Goal: Task Accomplishment & Management: Complete application form

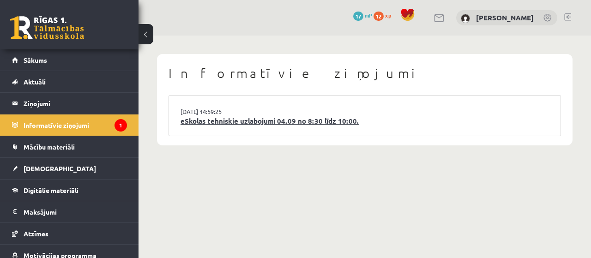
click at [331, 120] on link "eSkolas tehniskie uzlabojumi 04.09 no 8:30 līdz 10:00." at bounding box center [365, 121] width 368 height 11
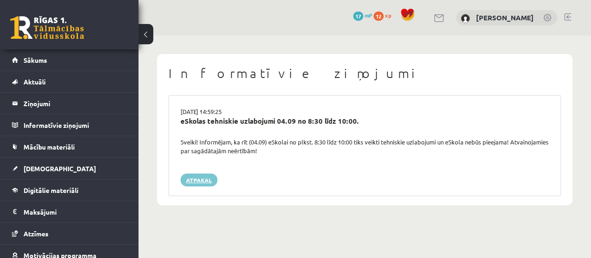
click at [193, 178] on link "Atpakaļ" at bounding box center [199, 180] width 37 height 13
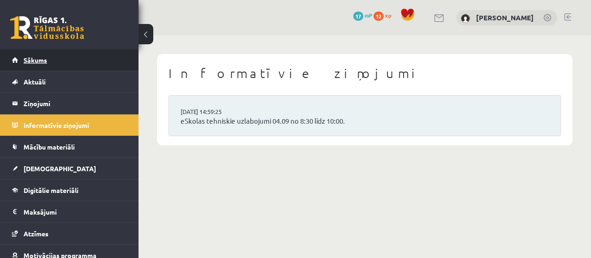
click at [63, 54] on link "Sākums" at bounding box center [69, 59] width 115 height 21
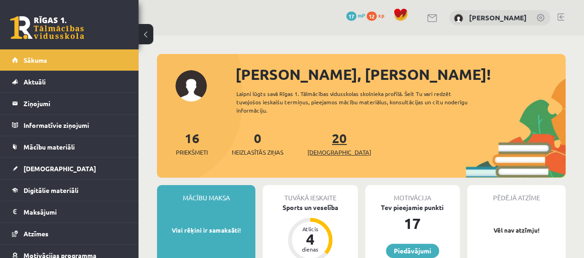
click at [325, 140] on link "20 Ieskaites" at bounding box center [339, 143] width 64 height 27
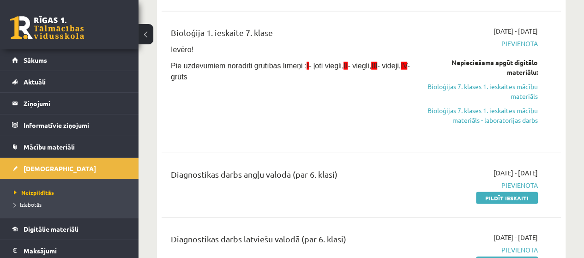
scroll to position [1242, 0]
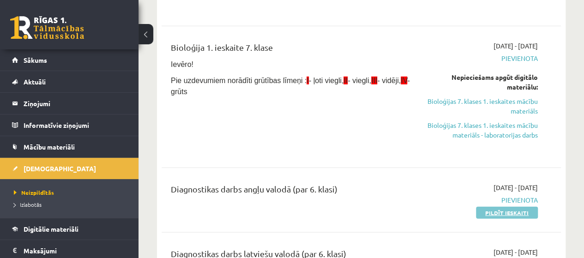
click at [512, 207] on link "Pildīt ieskaiti" at bounding box center [507, 213] width 62 height 12
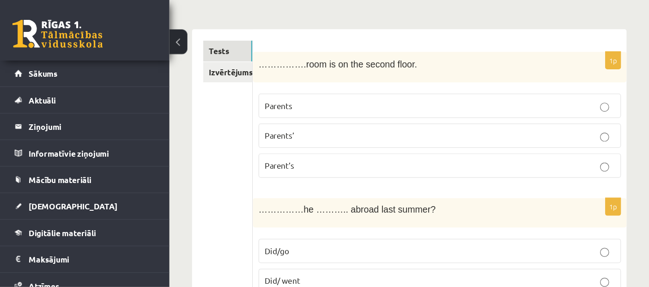
scroll to position [132, 0]
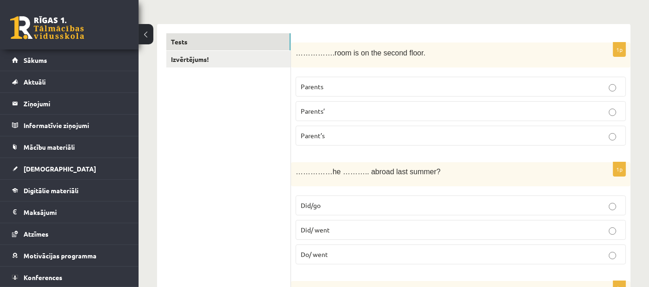
click at [465, 78] on label "Parents" at bounding box center [460, 87] width 330 height 20
click at [465, 102] on label "Parents’" at bounding box center [460, 111] width 330 height 20
click at [460, 133] on p "Parent’s" at bounding box center [461, 136] width 320 height 10
click at [425, 225] on p "Did/ went" at bounding box center [461, 230] width 320 height 10
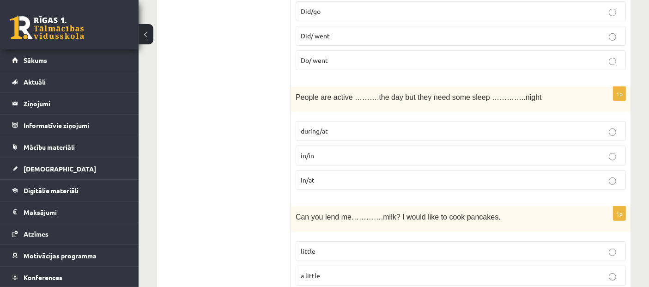
scroll to position [355, 0]
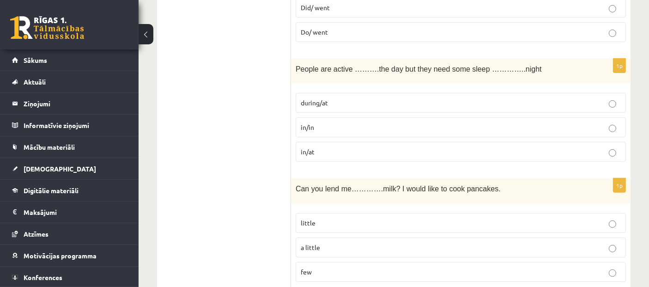
click at [348, 154] on label "in/at" at bounding box center [460, 152] width 330 height 20
click at [459, 102] on p "during/at" at bounding box center [461, 103] width 320 height 10
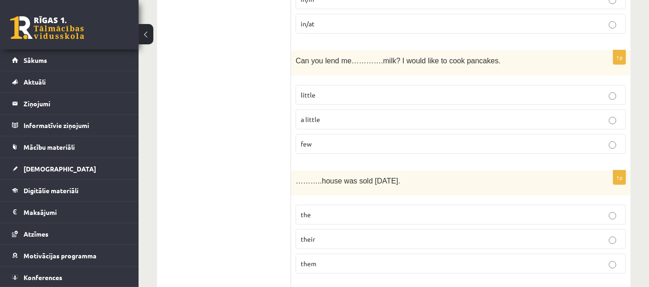
scroll to position [501, 0]
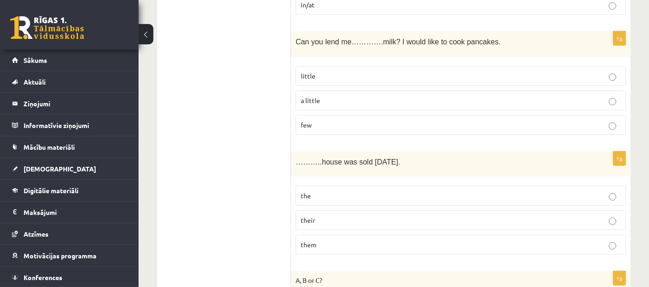
click at [365, 97] on p "a little" at bounding box center [461, 101] width 320 height 10
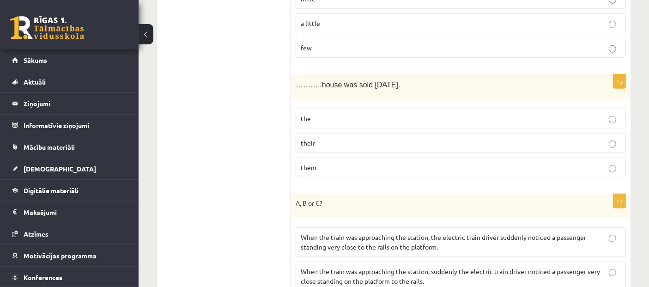
scroll to position [583, 0]
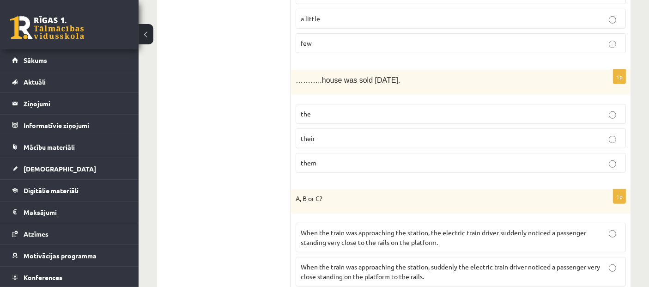
click at [324, 133] on p "their" at bounding box center [461, 138] width 320 height 10
drag, startPoint x: 637, startPoint y: 27, endPoint x: 653, endPoint y: 57, distance: 33.9
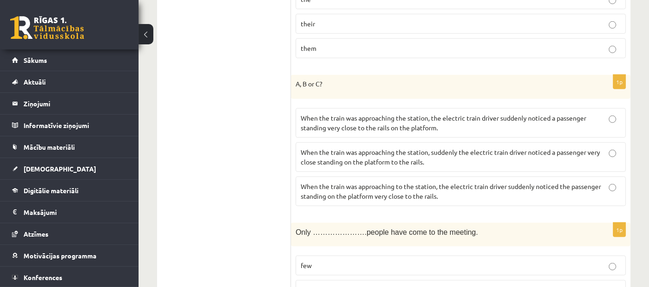
scroll to position [707, 0]
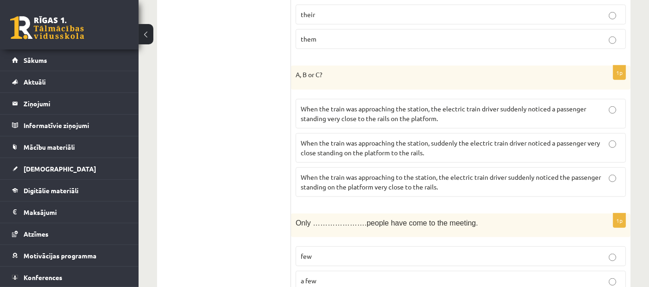
click at [521, 133] on label "When the train was approaching the station, suddenly the electric train driver …" at bounding box center [460, 148] width 330 height 30
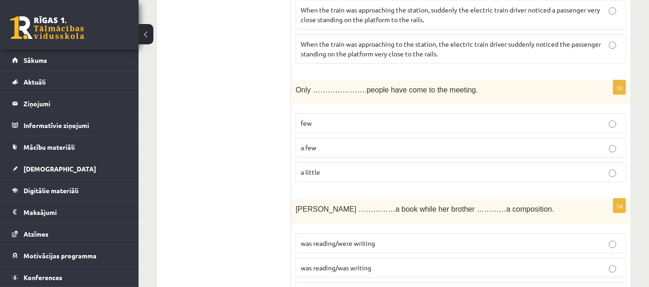
scroll to position [826, 0]
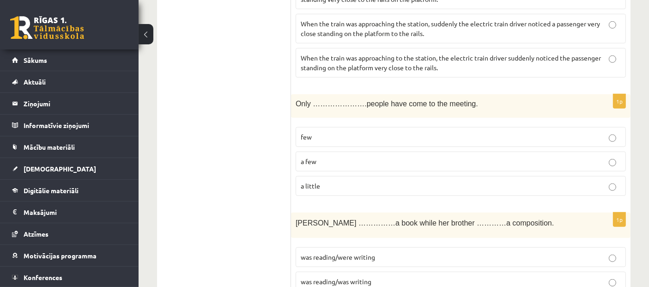
click at [396, 151] on label "a few" at bounding box center [460, 161] width 330 height 20
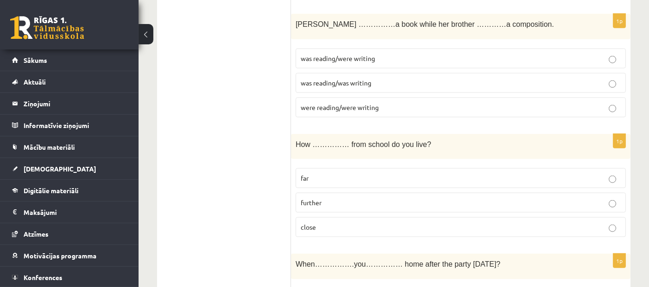
scroll to position [996, 0]
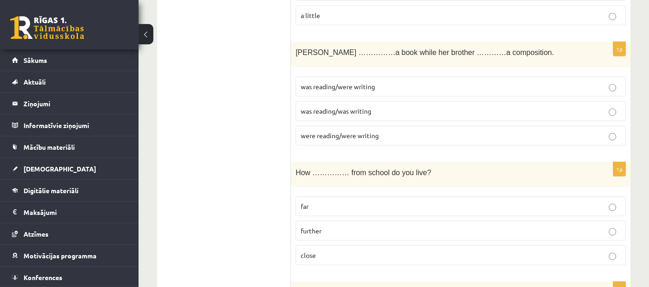
click at [392, 101] on label "was reading/was writing" at bounding box center [460, 111] width 330 height 20
click at [324, 201] on p "far" at bounding box center [461, 206] width 320 height 10
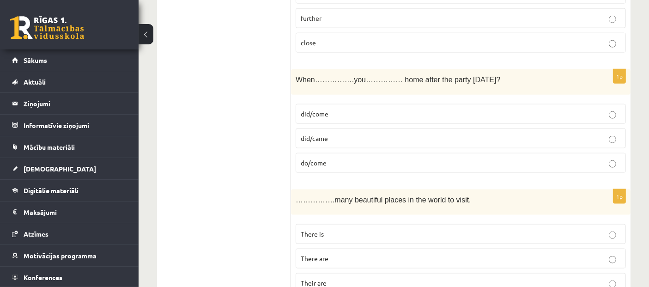
scroll to position [1176, 0]
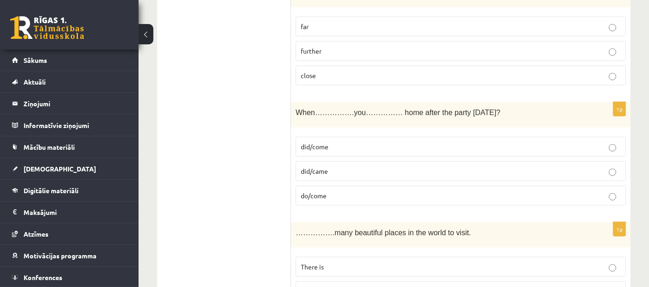
click at [388, 166] on p "did/came" at bounding box center [461, 171] width 320 height 10
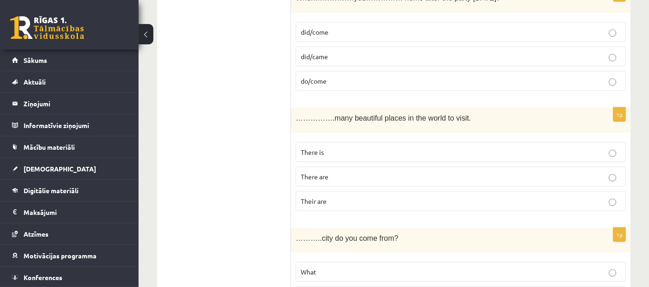
scroll to position [1323, 0]
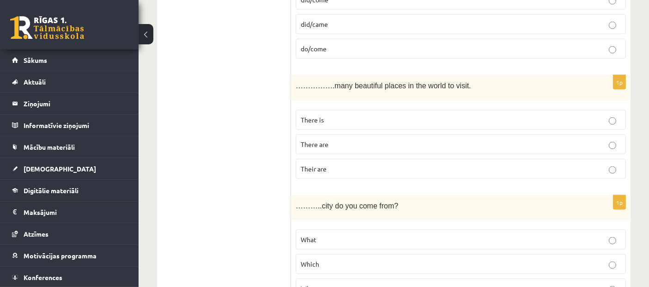
click at [379, 139] on p "There are" at bounding box center [461, 144] width 320 height 10
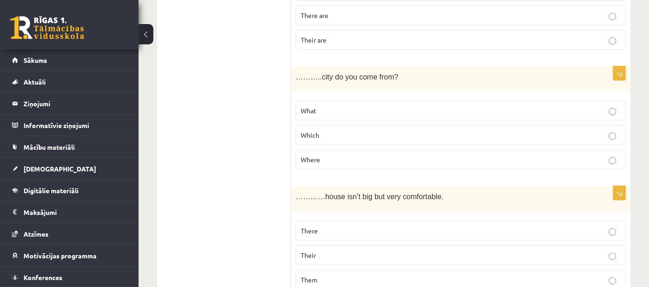
scroll to position [1470, 0]
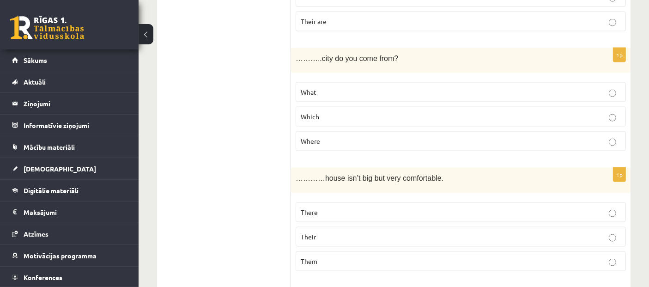
click at [568, 112] on p "Which" at bounding box center [461, 117] width 320 height 10
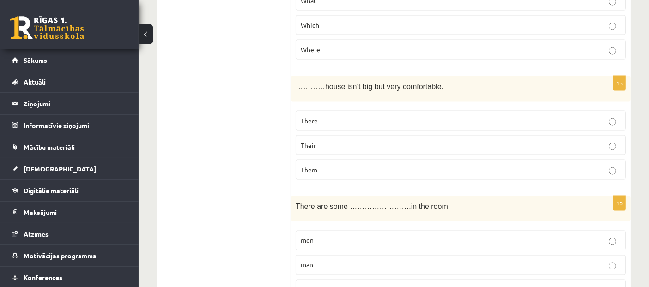
scroll to position [1566, 0]
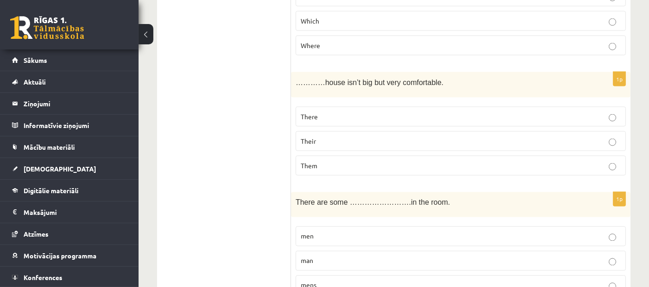
click at [427, 136] on label "Their" at bounding box center [460, 141] width 330 height 20
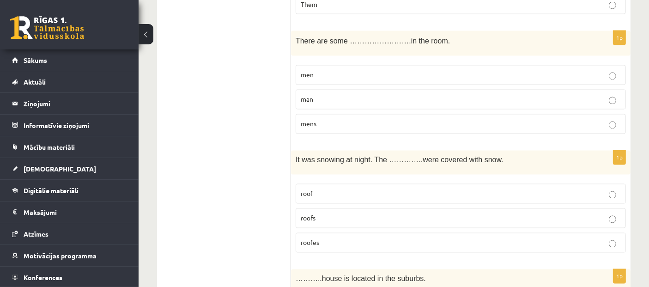
scroll to position [1741, 0]
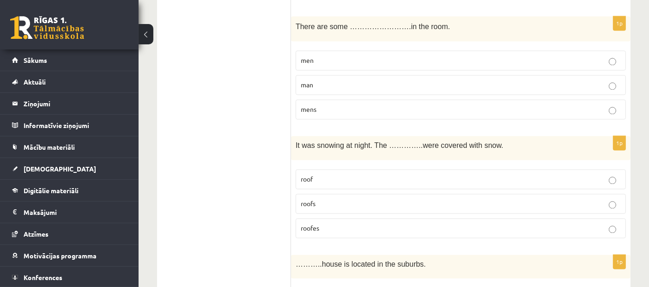
click at [337, 80] on p "man" at bounding box center [461, 85] width 320 height 10
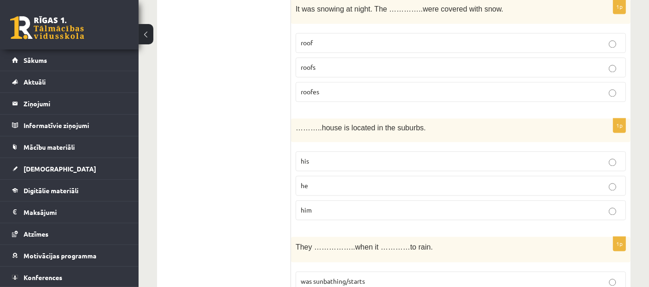
scroll to position [1864, 0]
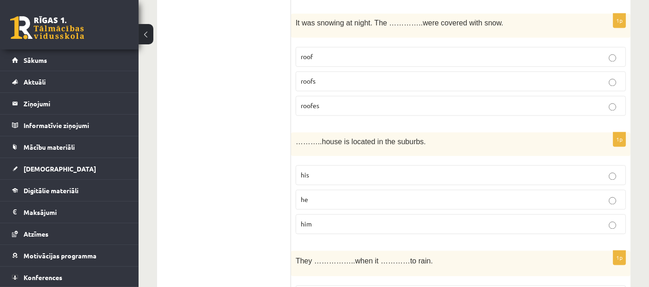
click at [383, 52] on p "roof" at bounding box center [461, 57] width 320 height 10
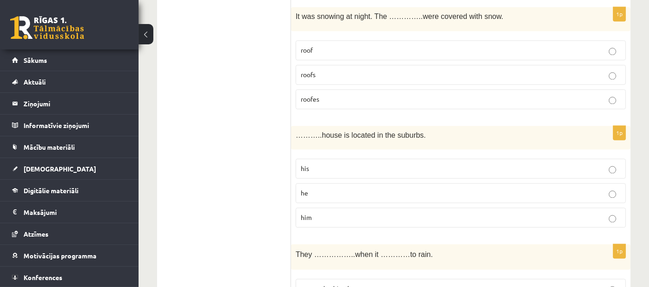
click at [358, 163] on p "his" at bounding box center [461, 168] width 320 height 10
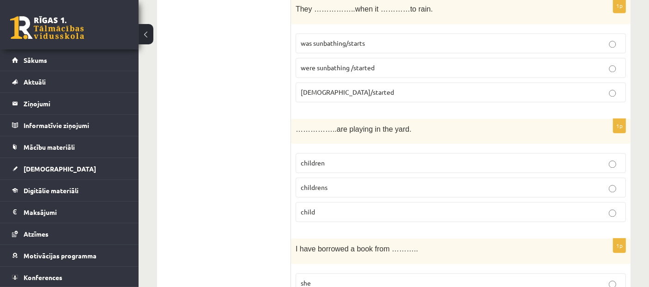
scroll to position [1907, 0]
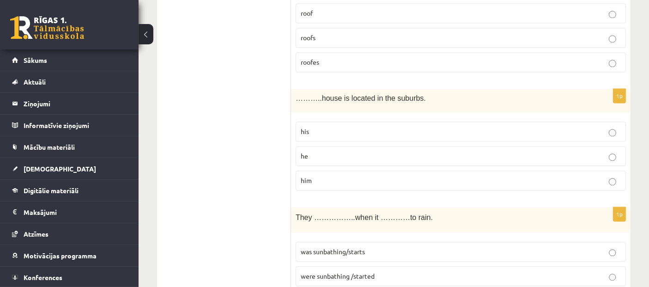
click at [565, 126] on p "his" at bounding box center [461, 131] width 320 height 10
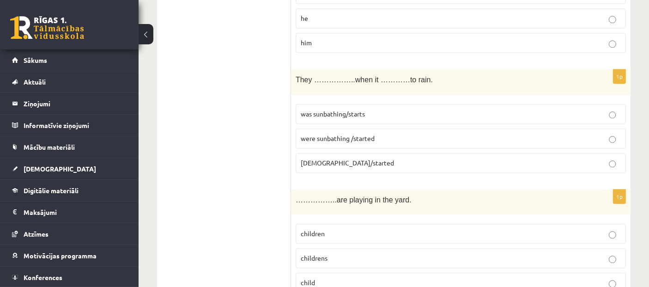
scroll to position [2068, 0]
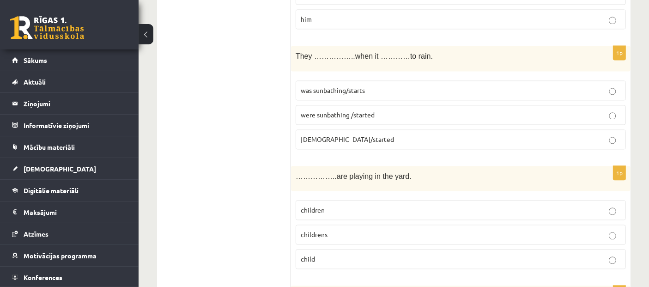
click at [362, 110] on span "were sunbathing /started" at bounding box center [338, 114] width 74 height 8
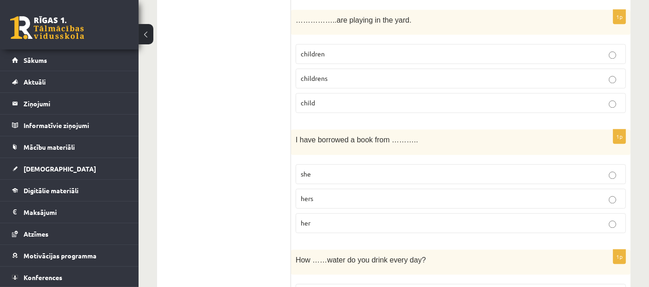
scroll to position [2238, 0]
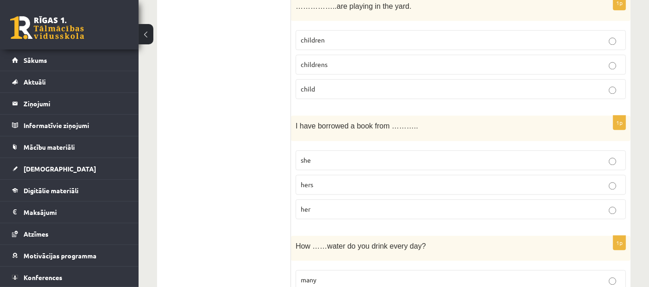
click at [406, 35] on p "children" at bounding box center [461, 40] width 320 height 10
click at [423, 60] on p "childrens" at bounding box center [461, 65] width 320 height 10
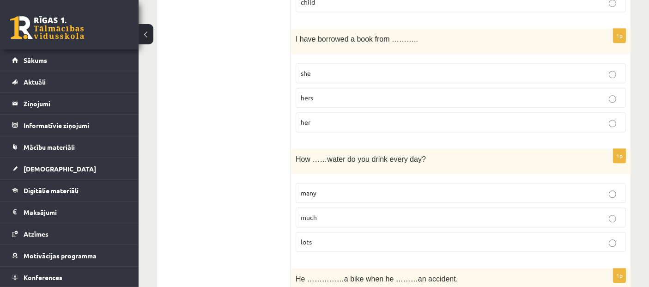
click at [315, 93] on p "hers" at bounding box center [461, 98] width 320 height 10
click at [316, 117] on p "her" at bounding box center [461, 122] width 320 height 10
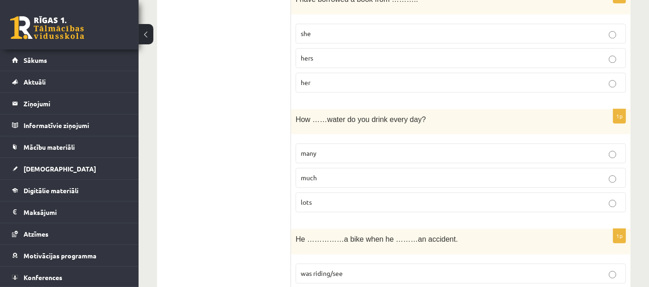
scroll to position [2369, 0]
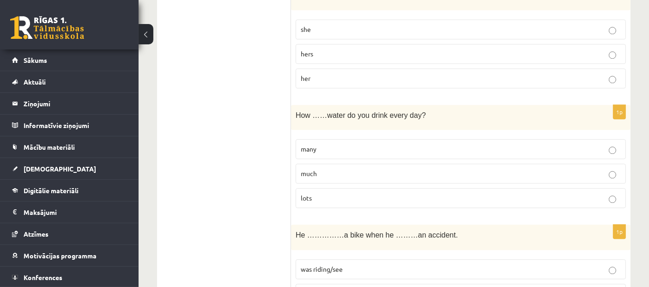
click at [349, 169] on p "much" at bounding box center [461, 174] width 320 height 10
click at [347, 144] on p "many" at bounding box center [461, 149] width 320 height 10
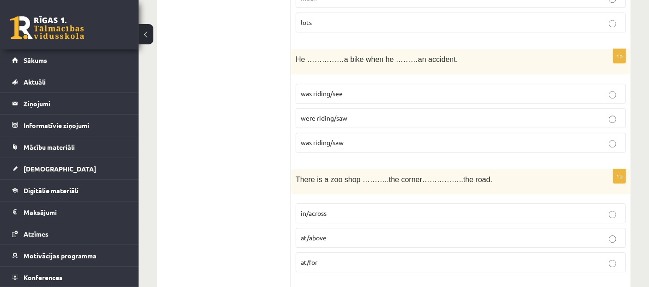
scroll to position [2530, 0]
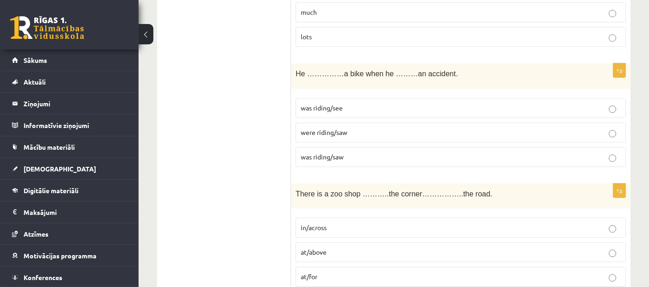
click at [393, 98] on label "was riding/see" at bounding box center [460, 108] width 330 height 20
click at [424, 127] on p "were riding/saw" at bounding box center [461, 132] width 320 height 10
click at [467, 152] on p "was riding/saw" at bounding box center [461, 157] width 320 height 10
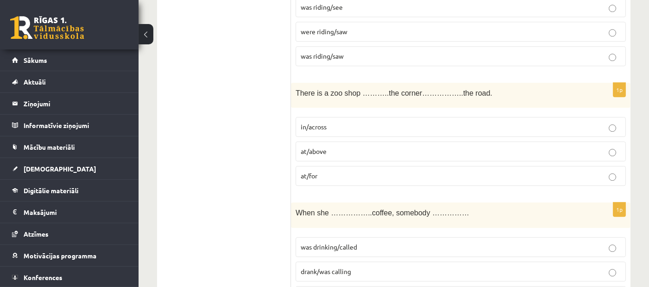
scroll to position [2663, 0]
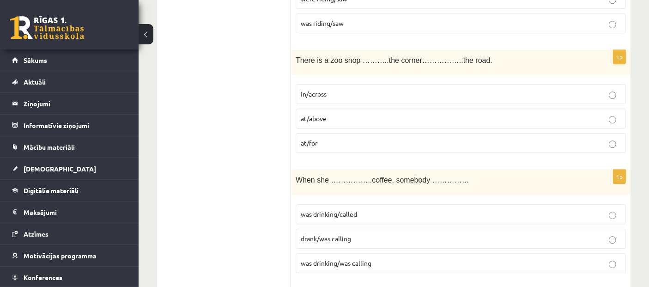
click at [437, 89] on p "in/across" at bounding box center [461, 94] width 320 height 10
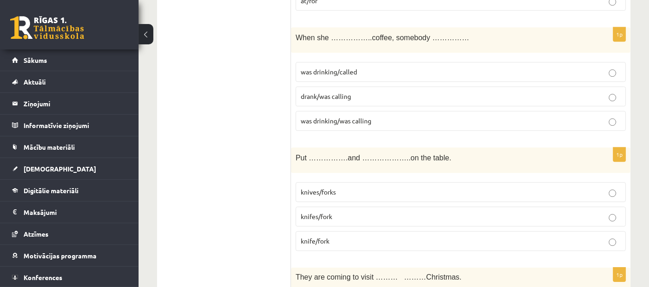
scroll to position [2787, 0]
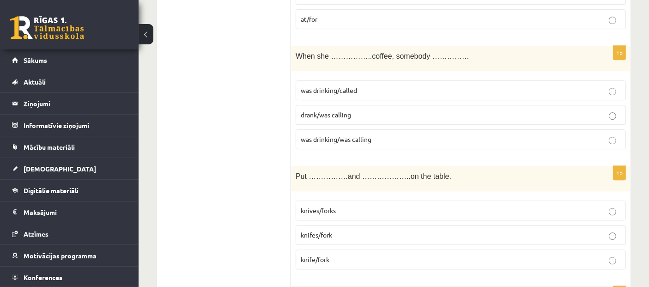
click at [359, 110] on p "drank/was calling" at bounding box center [461, 115] width 320 height 10
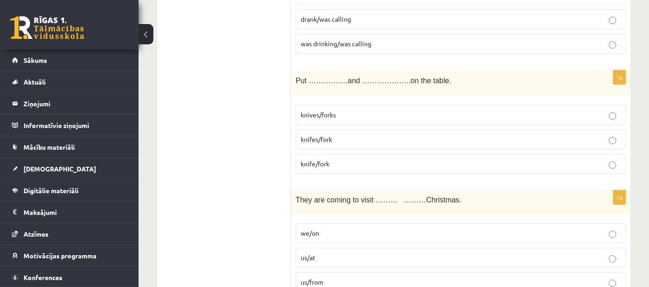
scroll to position [2887, 0]
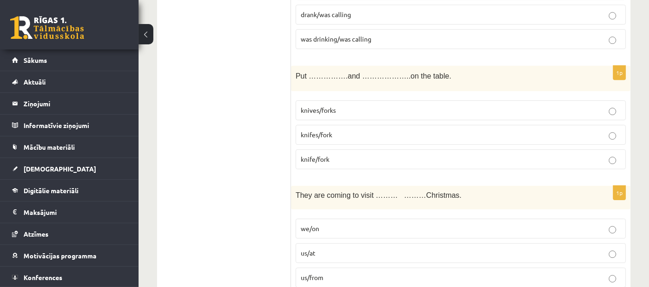
click at [343, 130] on p "knifes/fork" at bounding box center [461, 135] width 320 height 10
click at [344, 154] on p "knife/fork" at bounding box center [461, 159] width 320 height 10
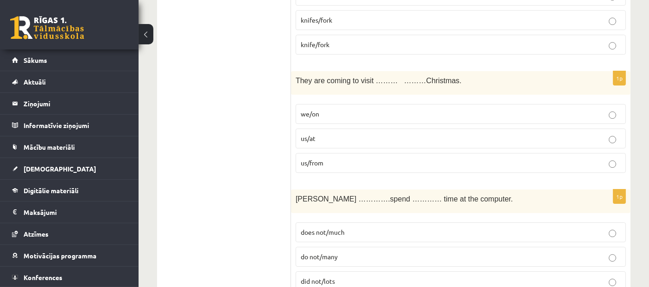
scroll to position [3006, 0]
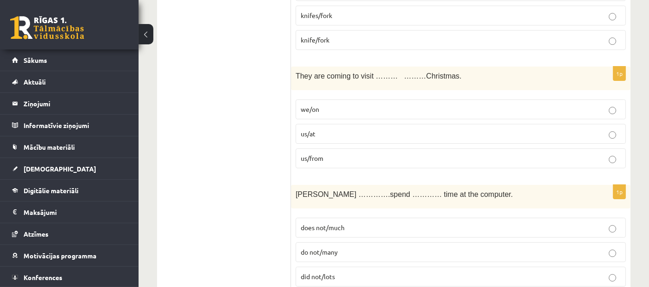
click at [371, 129] on p "us/at" at bounding box center [461, 134] width 320 height 10
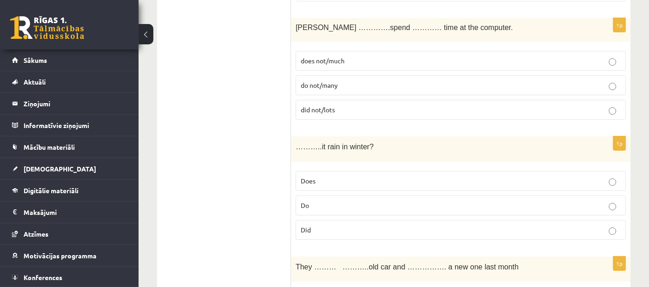
scroll to position [3168, 0]
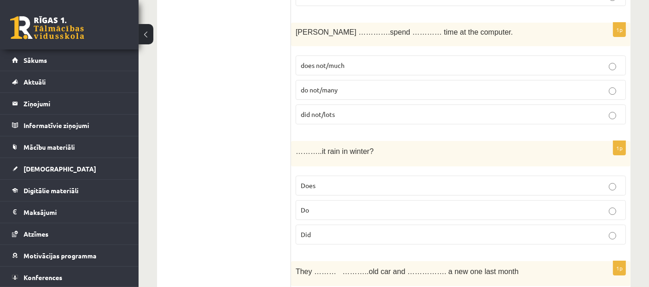
click at [337, 80] on label "do not/many" at bounding box center [460, 90] width 330 height 20
click at [357, 229] on p "Did" at bounding box center [461, 234] width 320 height 10
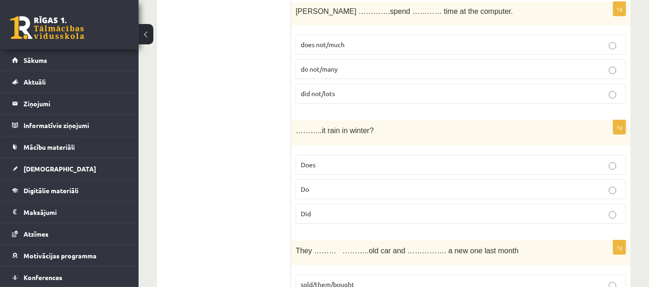
click at [582, 160] on p "Does" at bounding box center [461, 165] width 320 height 10
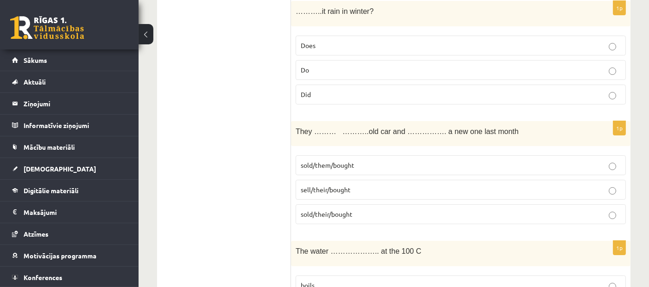
scroll to position [3304, 0]
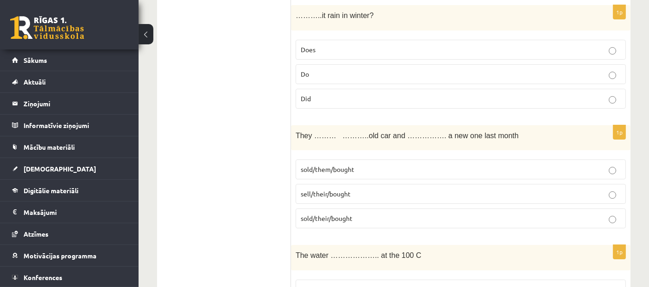
click at [373, 189] on p "sell/their/bought" at bounding box center [461, 194] width 320 height 10
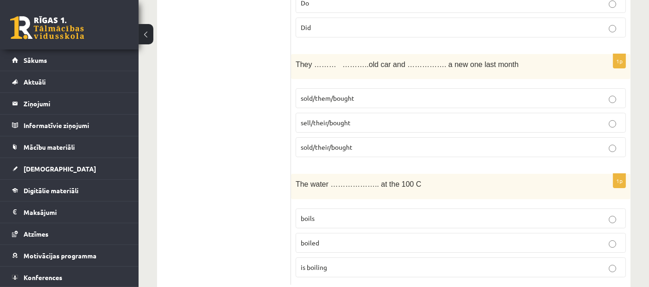
click at [365, 213] on p "boils" at bounding box center [461, 218] width 320 height 10
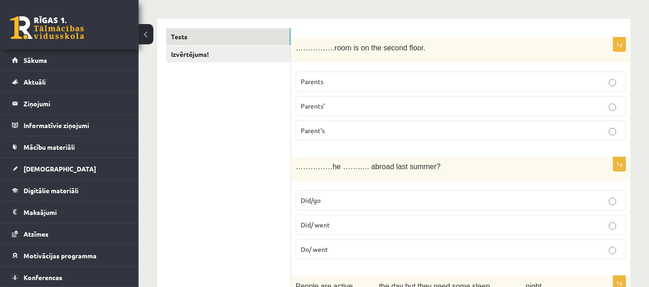
scroll to position [0, 0]
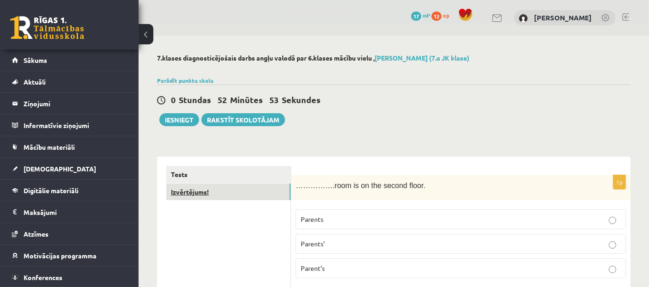
click at [208, 192] on link "Izvērtējums!" at bounding box center [228, 191] width 124 height 17
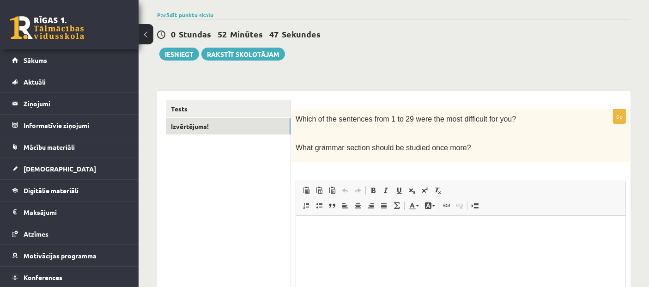
scroll to position [67, 0]
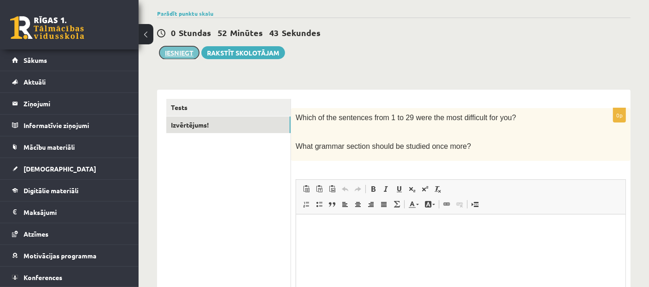
click at [187, 55] on button "Iesniegt" at bounding box center [179, 52] width 40 height 13
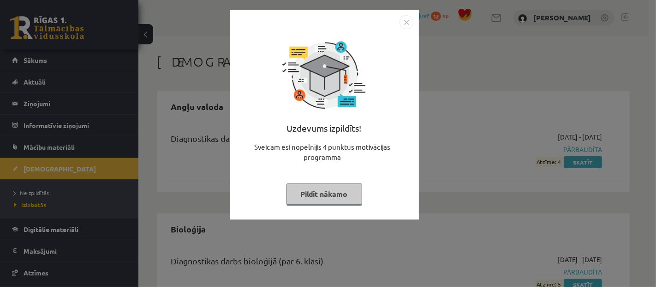
click at [326, 187] on button "Pildīt nākamo" at bounding box center [325, 193] width 76 height 21
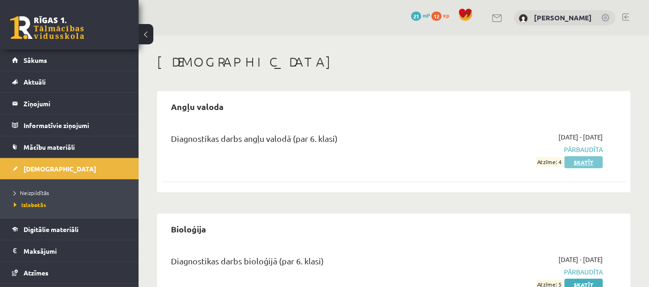
click at [588, 164] on link "Skatīt" at bounding box center [583, 162] width 38 height 12
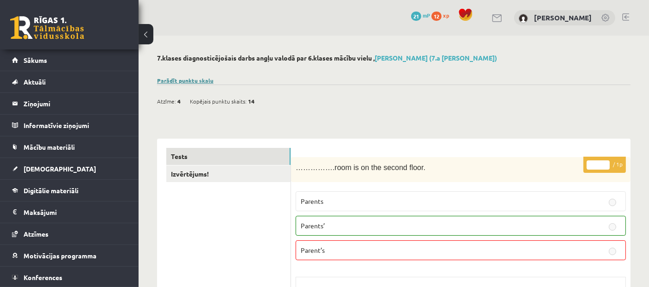
click at [183, 78] on link "Parādīt punktu skalu" at bounding box center [185, 80] width 56 height 7
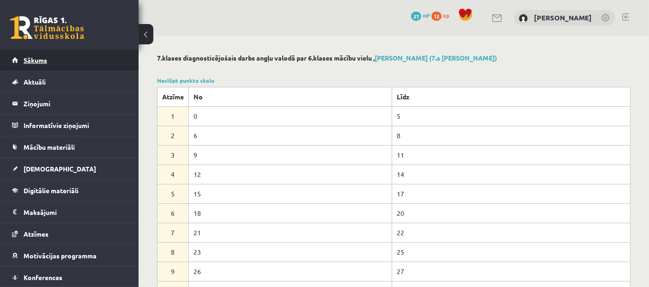
click at [54, 66] on link "Sākums" at bounding box center [69, 59] width 115 height 21
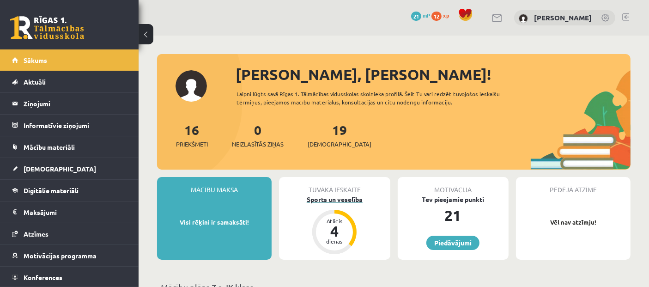
click at [355, 195] on div "Sports un veselība" at bounding box center [334, 199] width 111 height 10
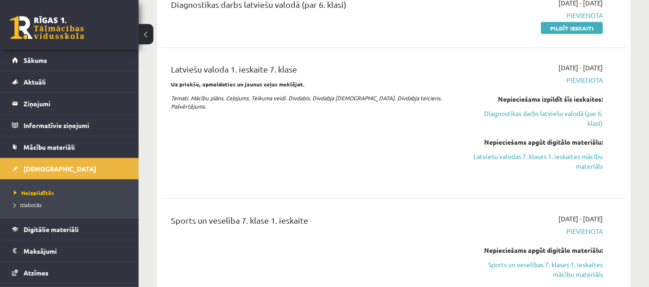
scroll to position [1333, 0]
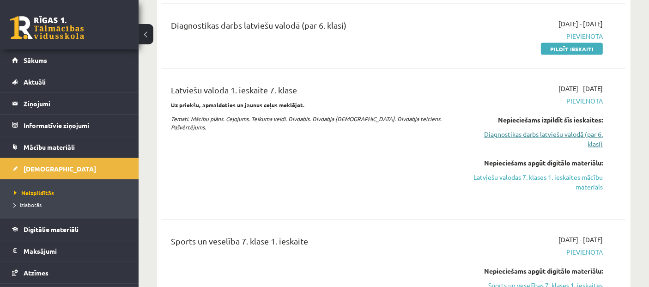
click at [584, 132] on link "Diagnostikas darbs latviešu valodā (par 6. klasi)" at bounding box center [535, 138] width 135 height 19
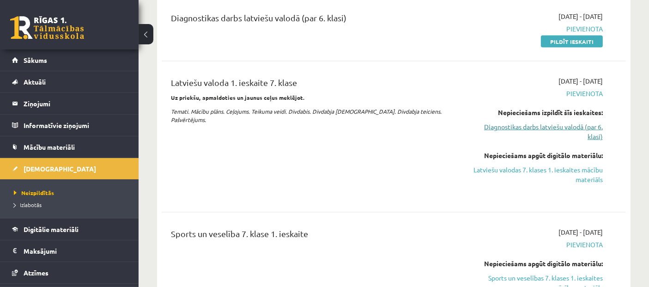
click at [553, 128] on link "Diagnostikas darbs latviešu valodā (par 6. klasi)" at bounding box center [535, 131] width 135 height 19
click at [553, 126] on link "Diagnostikas darbs latviešu valodā (par 6. klasi)" at bounding box center [535, 131] width 135 height 19
click at [527, 122] on link "Diagnostikas darbs latviešu valodā (par 6. klasi)" at bounding box center [535, 131] width 135 height 19
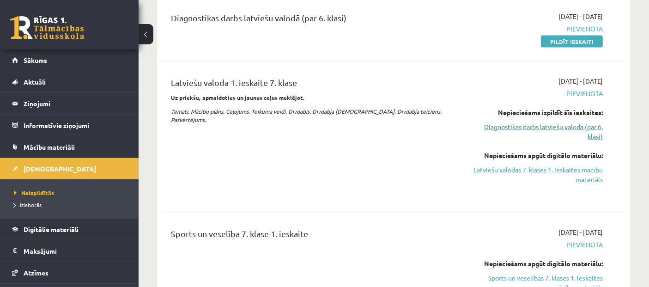
click at [527, 122] on link "Diagnostikas darbs latviešu valodā (par 6. klasi)" at bounding box center [535, 131] width 135 height 19
click at [543, 169] on link "Latviešu valodas 7. klases 1. ieskaites mācību materiāls" at bounding box center [535, 174] width 135 height 19
click at [522, 130] on link "Diagnostikas darbs latviešu valodā (par 6. klasi)" at bounding box center [535, 131] width 135 height 19
click at [602, 126] on link "Diagnostikas darbs latviešu valodā (par 6. klasi)" at bounding box center [535, 131] width 135 height 19
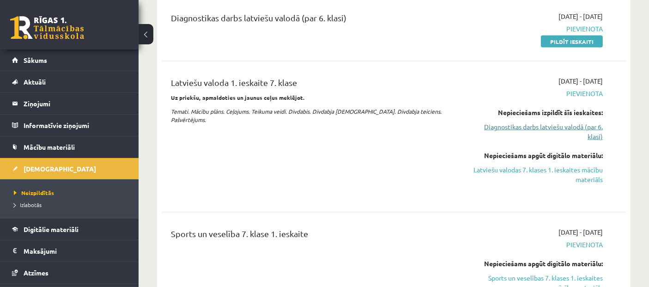
drag, startPoint x: 602, startPoint y: 126, endPoint x: 591, endPoint y: 123, distance: 11.4
click at [591, 123] on link "Diagnostikas darbs latviešu valodā (par 6. klasi)" at bounding box center [535, 131] width 135 height 19
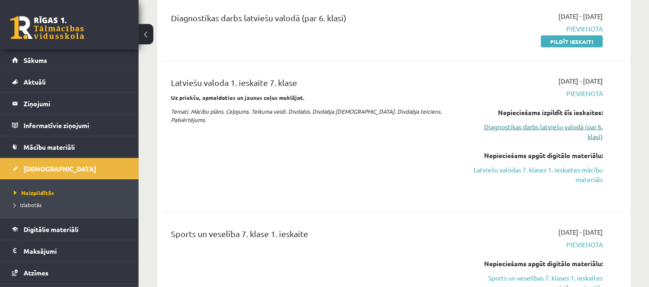
click at [591, 123] on link "Diagnostikas darbs latviešu valodā (par 6. klasi)" at bounding box center [535, 131] width 135 height 19
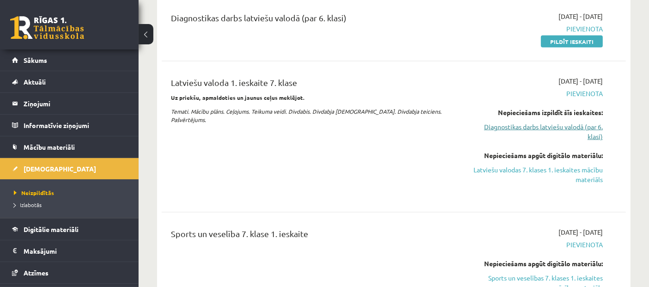
click at [591, 123] on link "Diagnostikas darbs latviešu valodā (par 6. klasi)" at bounding box center [535, 131] width 135 height 19
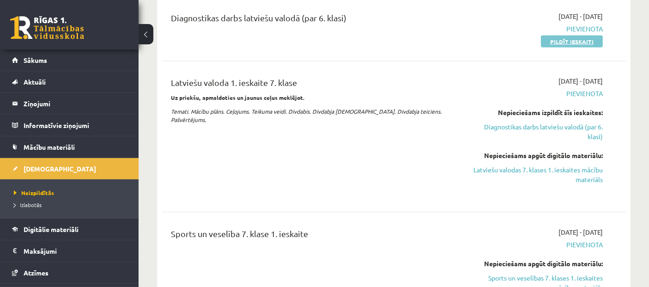
click at [585, 39] on link "Pildīt ieskaiti" at bounding box center [572, 42] width 62 height 12
